Goal: Task Accomplishment & Management: Complete application form

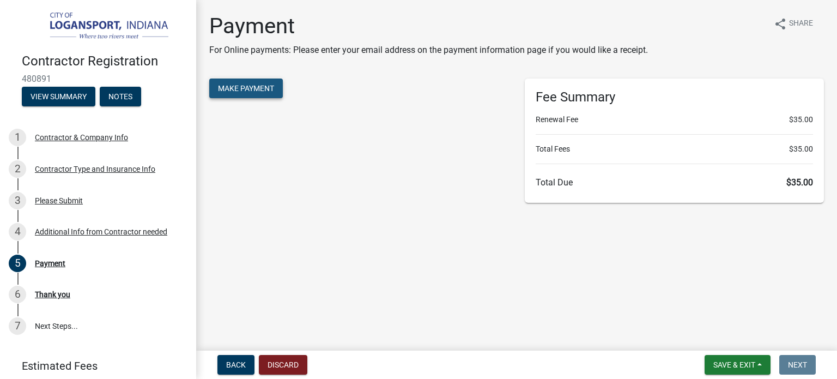
click at [255, 88] on span "Make Payment" at bounding box center [246, 88] width 56 height 9
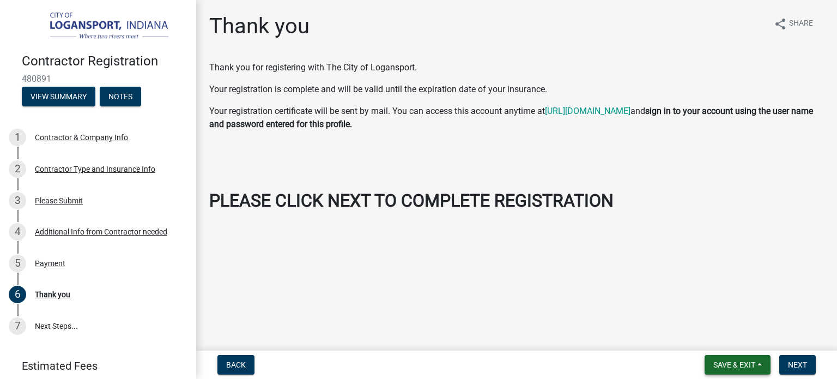
click at [752, 361] on span "Save & Exit" at bounding box center [735, 364] width 42 height 9
click at [740, 338] on button "Save & Exit" at bounding box center [727, 336] width 87 height 26
